Goal: Task Accomplishment & Management: Use online tool/utility

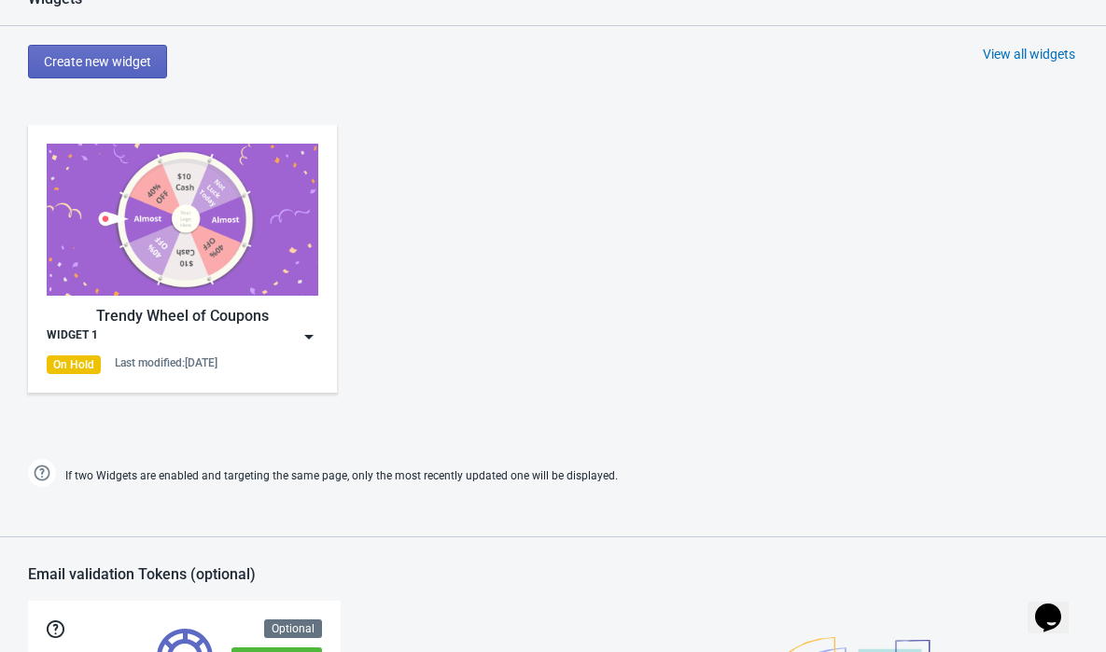
scroll to position [1099, 0]
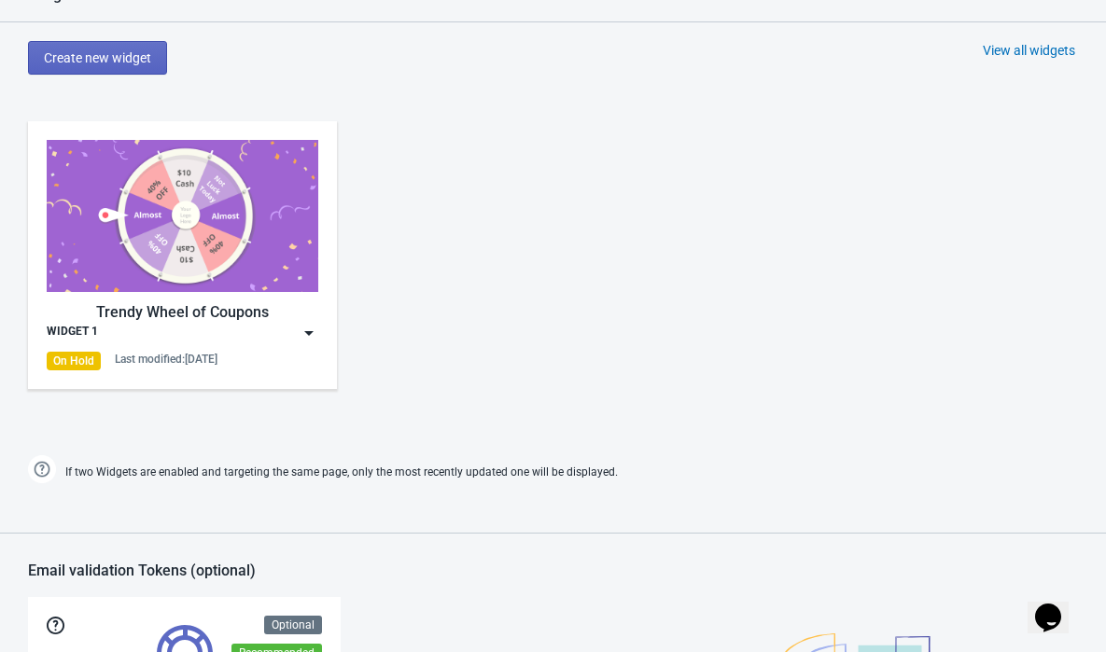
click at [307, 327] on img at bounding box center [309, 333] width 19 height 19
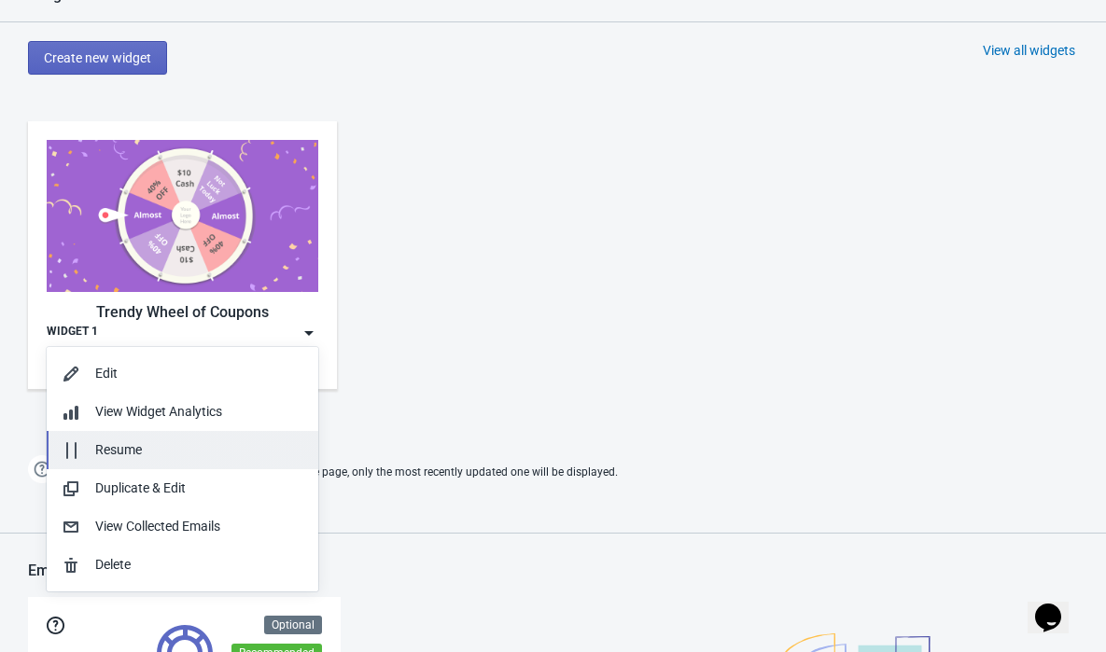
click at [177, 451] on div "Resume" at bounding box center [199, 450] width 208 height 20
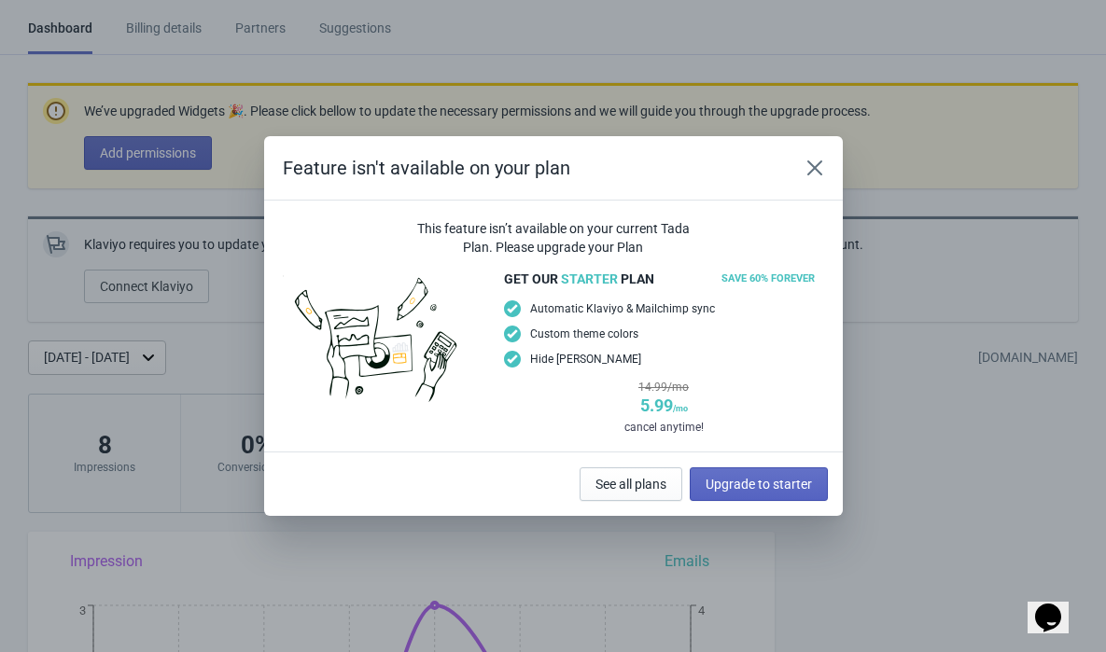
scroll to position [0, 0]
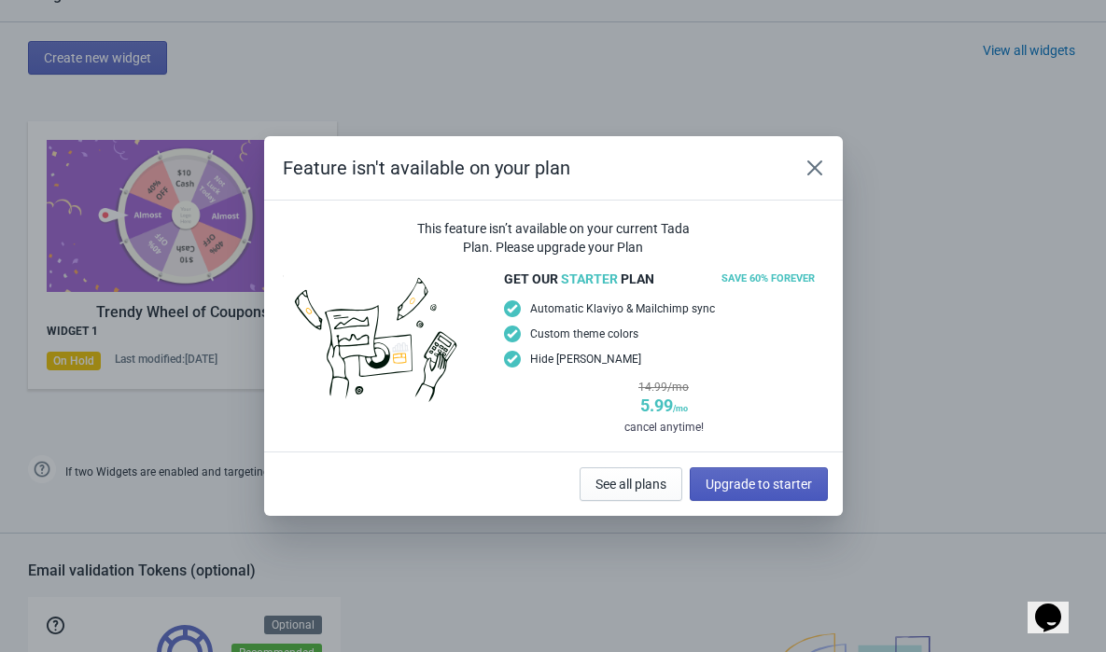
click at [735, 482] on span "Upgrade to starter" at bounding box center [759, 484] width 106 height 15
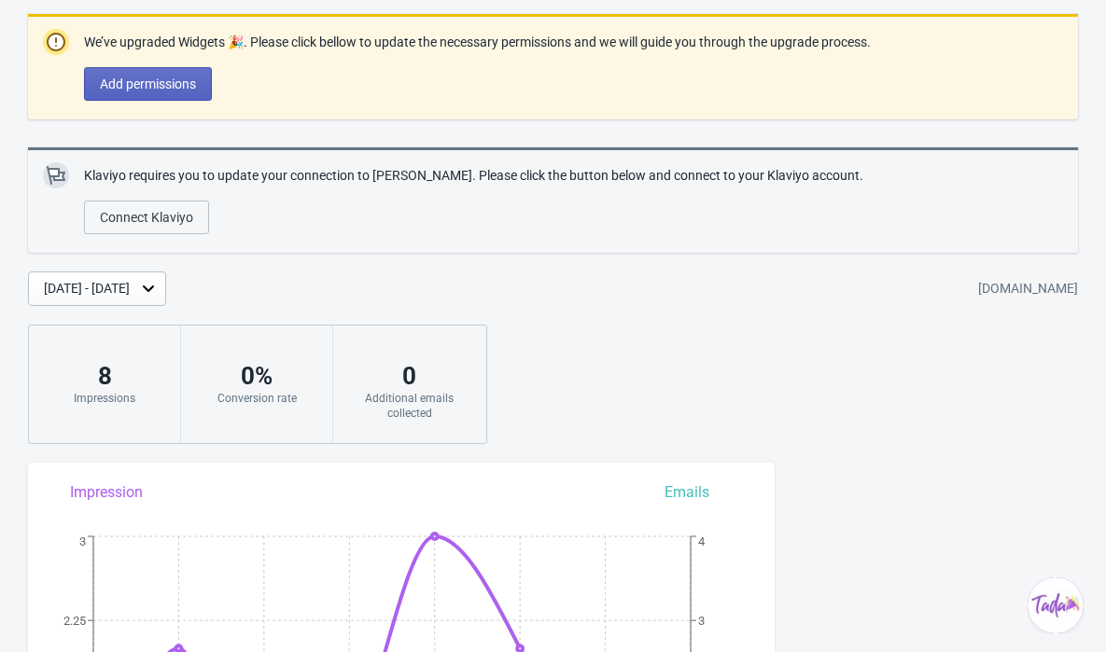
scroll to position [67, 0]
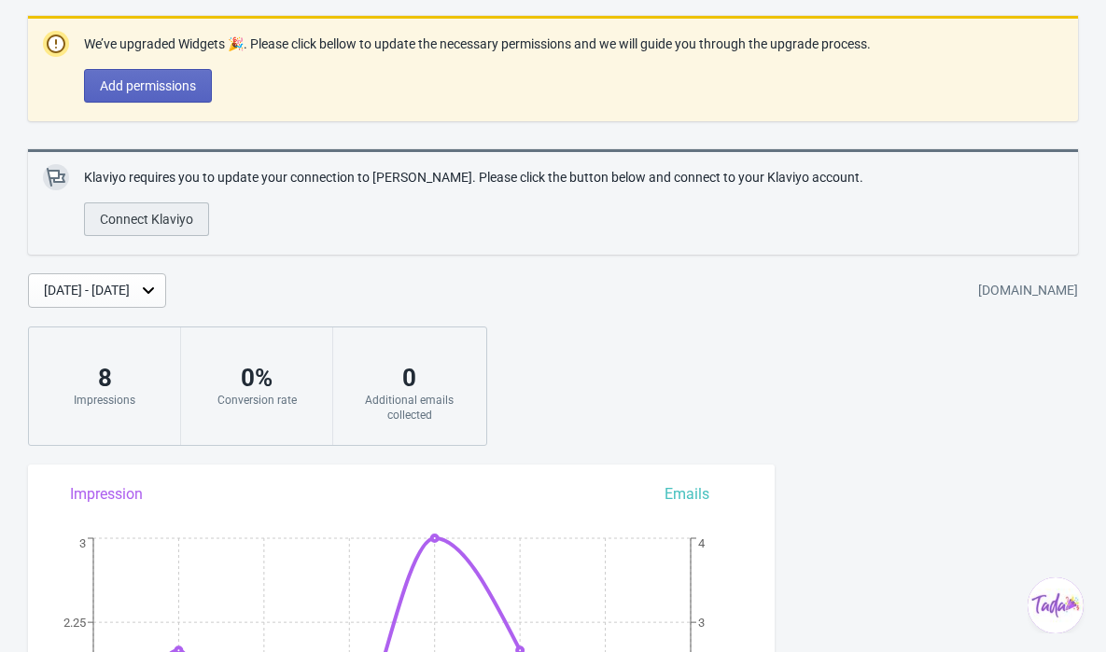
click at [166, 213] on span "Connect Klaviyo" at bounding box center [146, 219] width 93 height 15
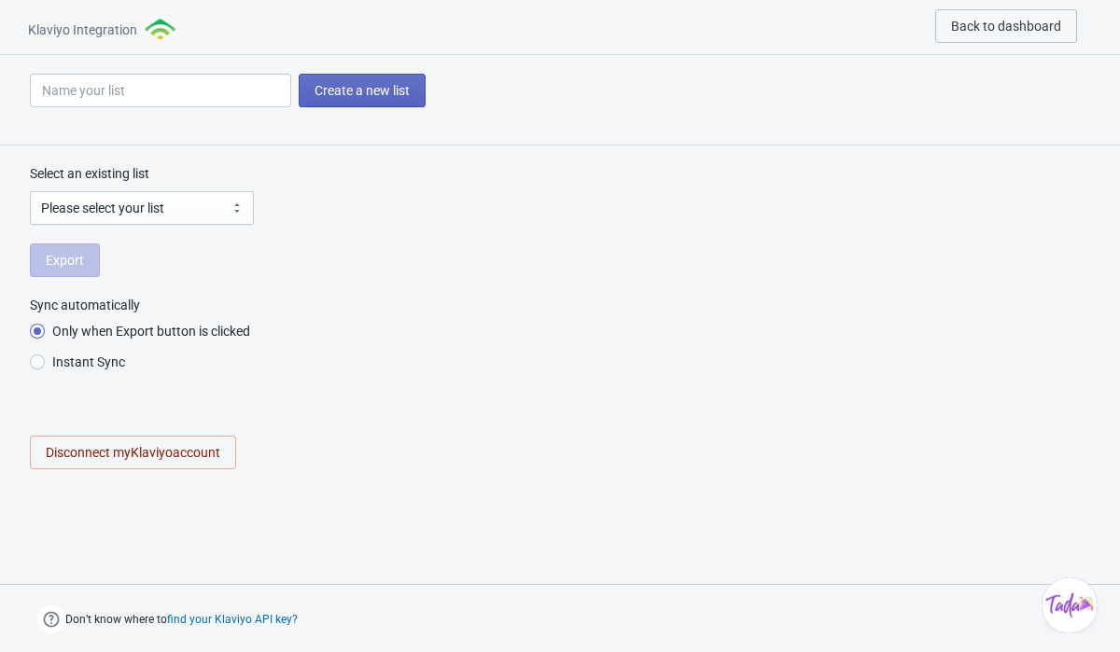
radio input "true"
select select "S8jeCG"
